Goal: Information Seeking & Learning: Learn about a topic

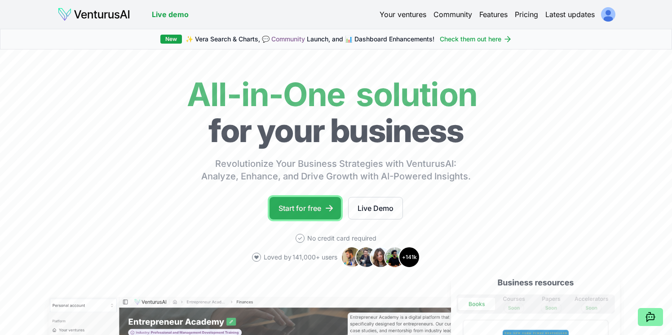
click at [302, 209] on link "Start for free" at bounding box center [305, 208] width 71 height 22
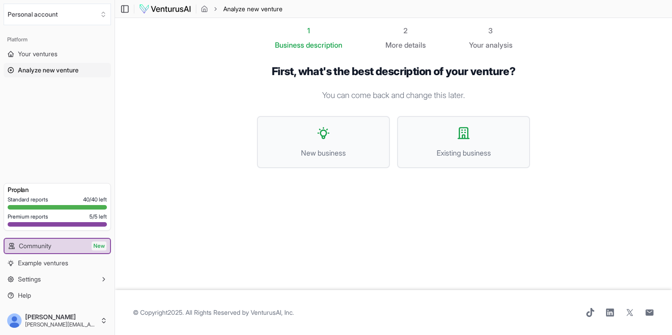
click at [175, 10] on img at bounding box center [165, 9] width 53 height 11
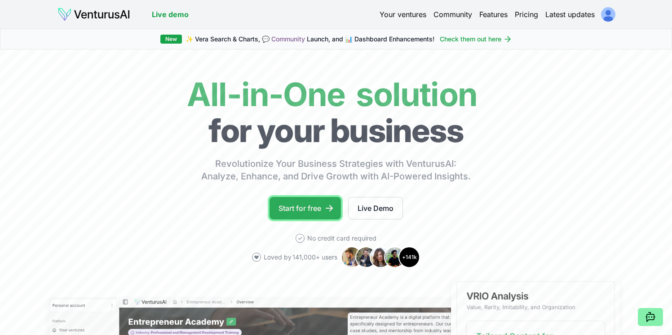
click at [319, 207] on link "Start for free" at bounding box center [305, 208] width 71 height 22
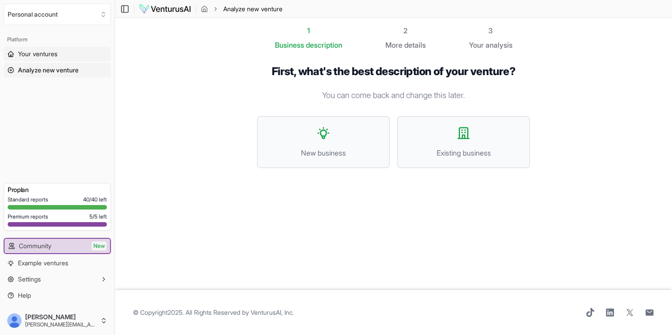
click at [43, 52] on span "Your ventures" at bounding box center [38, 53] width 40 height 9
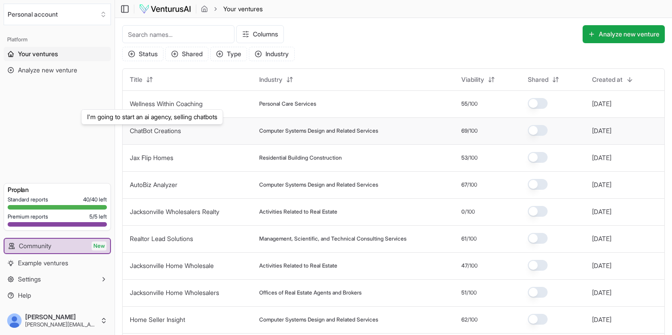
click at [165, 133] on link "ChatBot Creations" at bounding box center [155, 131] width 51 height 8
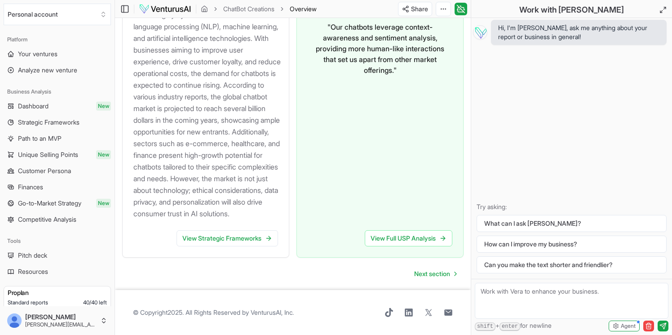
scroll to position [1137, 0]
click at [439, 274] on span "Next section" at bounding box center [432, 273] width 36 height 9
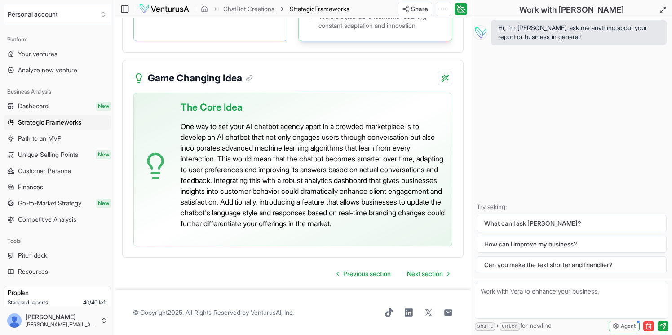
scroll to position [2392, 0]
click at [434, 278] on span "Next section" at bounding box center [425, 273] width 36 height 9
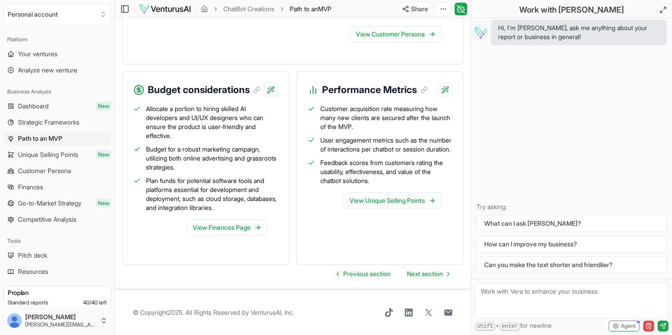
scroll to position [1122, 0]
click at [431, 278] on span "Next section" at bounding box center [425, 273] width 36 height 9
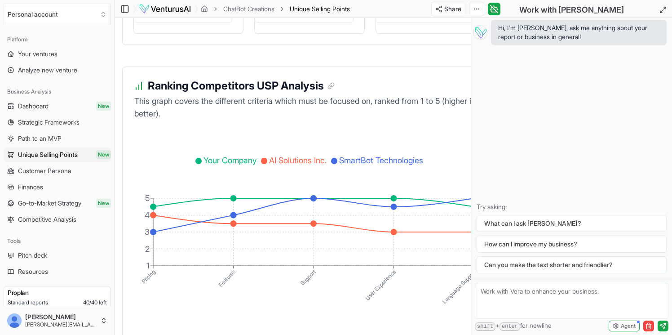
scroll to position [1743, 0]
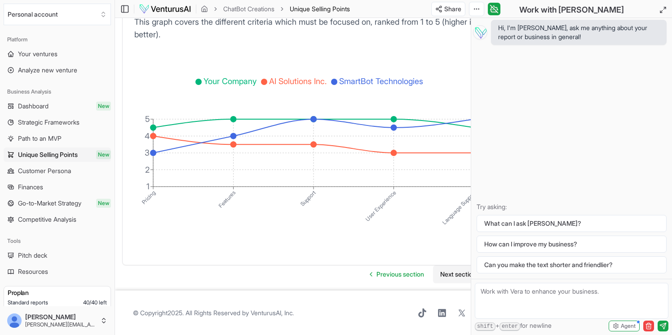
click at [444, 271] on span "Next section" at bounding box center [458, 274] width 36 height 9
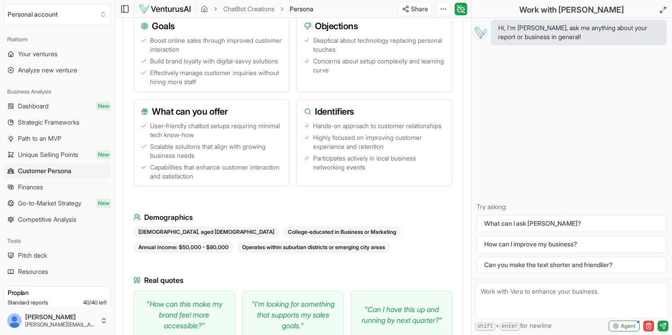
scroll to position [1013, 0]
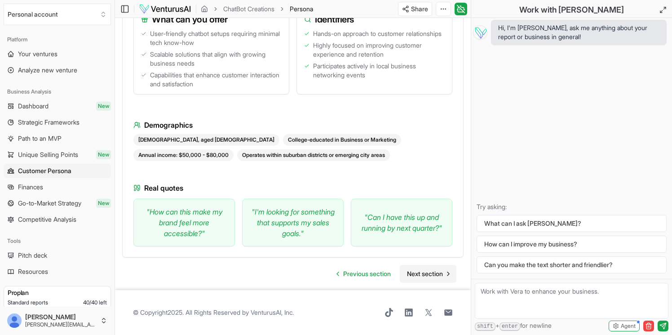
click at [427, 276] on span "Next section" at bounding box center [425, 273] width 36 height 9
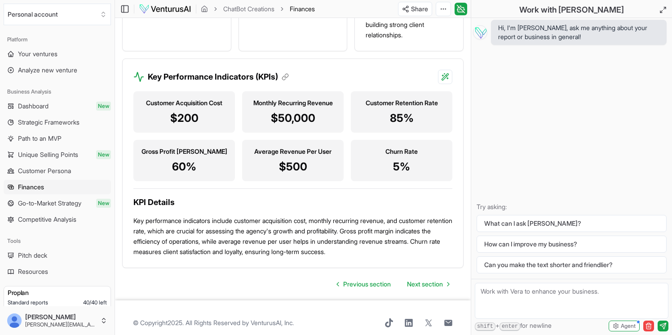
scroll to position [1056, 0]
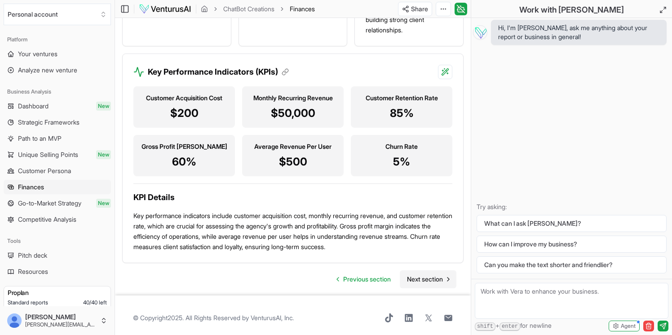
click at [421, 283] on span "Next section" at bounding box center [425, 278] width 36 height 9
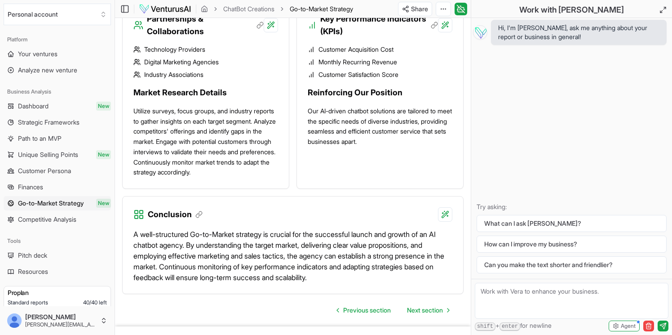
scroll to position [1133, 0]
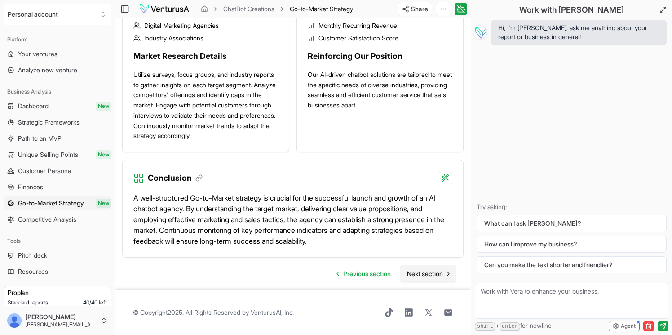
click at [434, 274] on span "Next section" at bounding box center [425, 273] width 36 height 9
